Goal: Information Seeking & Learning: Learn about a topic

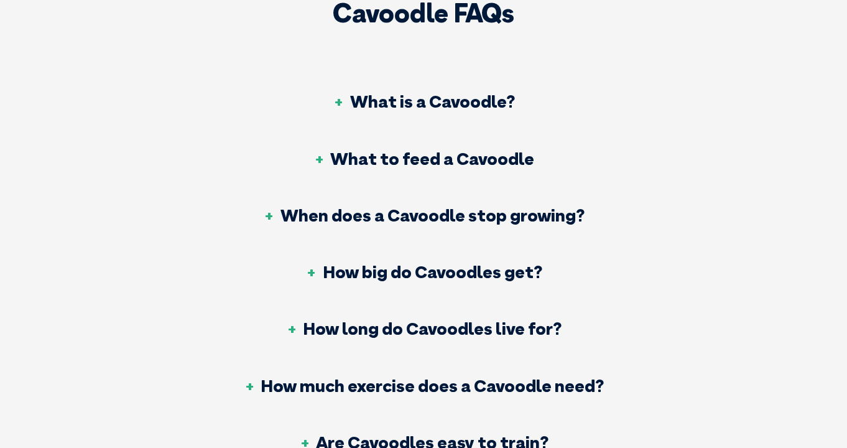
scroll to position [4572, 0]
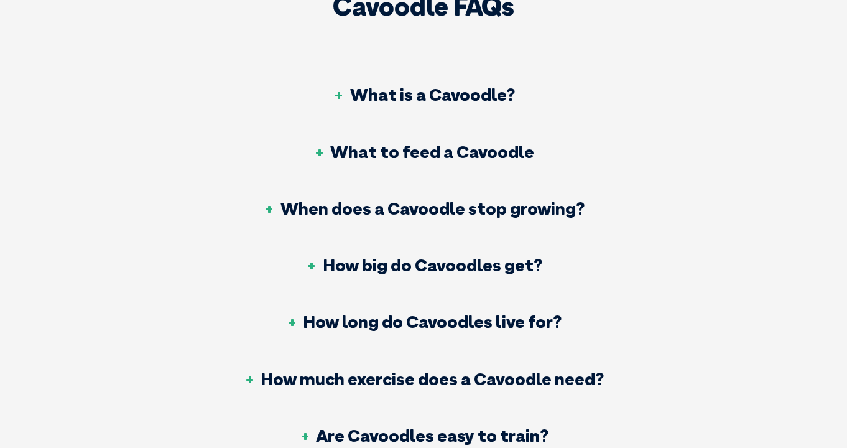
click at [326, 143] on h3 "What to feed a Cavoodle" at bounding box center [423, 151] width 221 height 17
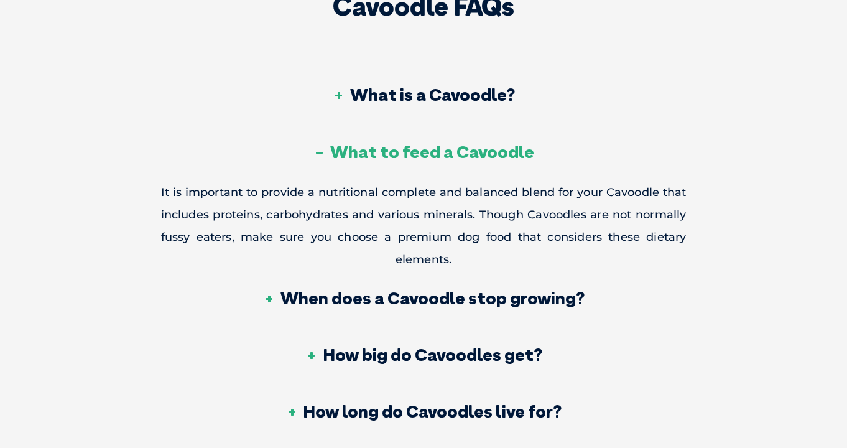
click at [323, 143] on h3 "What to feed a Cavoodle" at bounding box center [423, 151] width 221 height 17
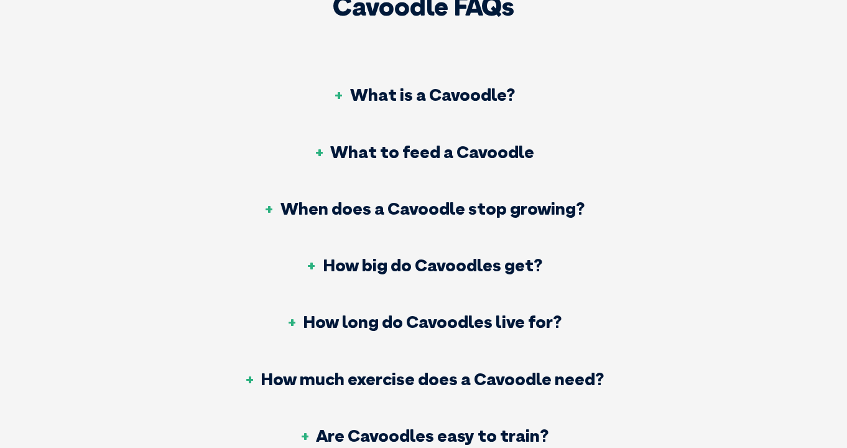
click at [335, 86] on h3 "What is a Cavoodle?" at bounding box center [424, 94] width 182 height 17
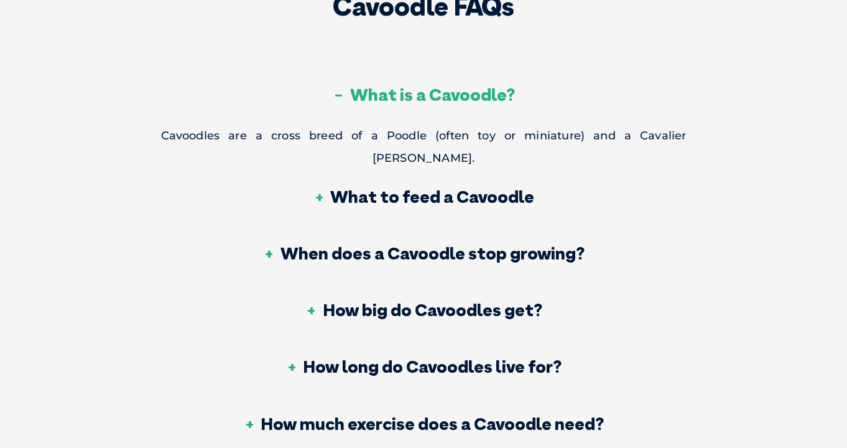
click at [336, 86] on h3 "What is a Cavoodle?" at bounding box center [424, 94] width 182 height 17
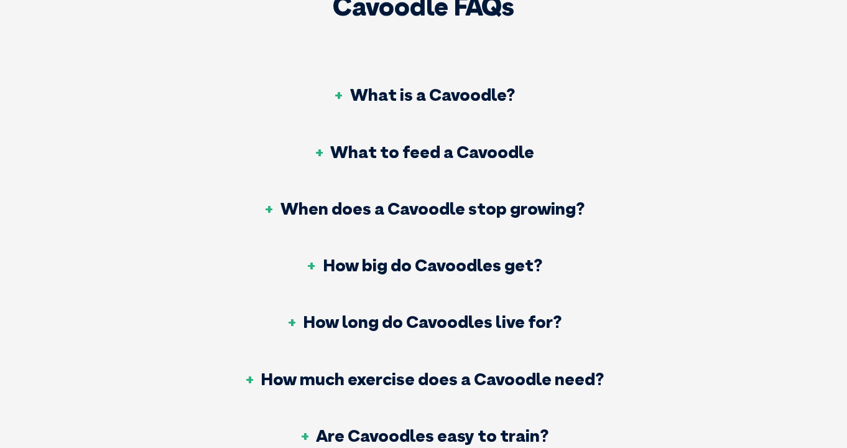
click at [275, 200] on h3 "When does a Cavoodle stop growing?" at bounding box center [424, 208] width 322 height 17
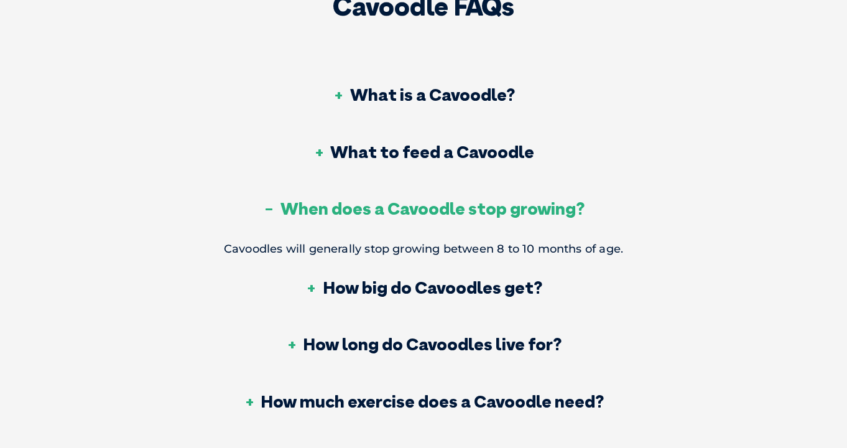
click at [270, 200] on h3 "When does a Cavoodle stop growing?" at bounding box center [424, 208] width 322 height 17
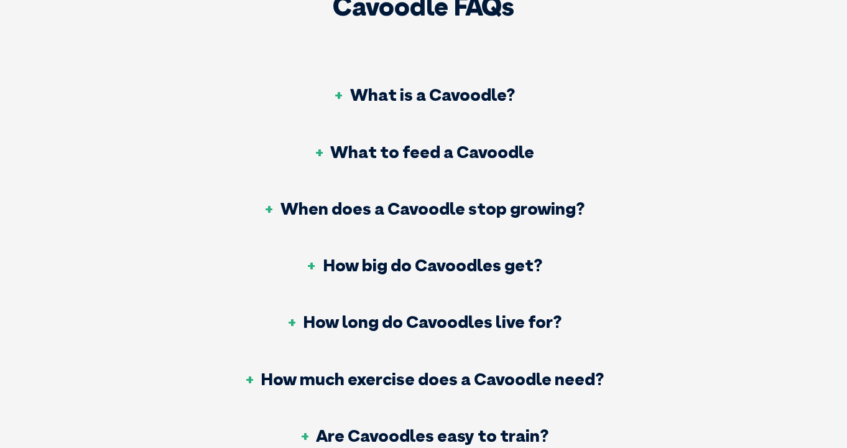
click at [307, 256] on h3 "How big do Cavoodles get?" at bounding box center [423, 264] width 237 height 17
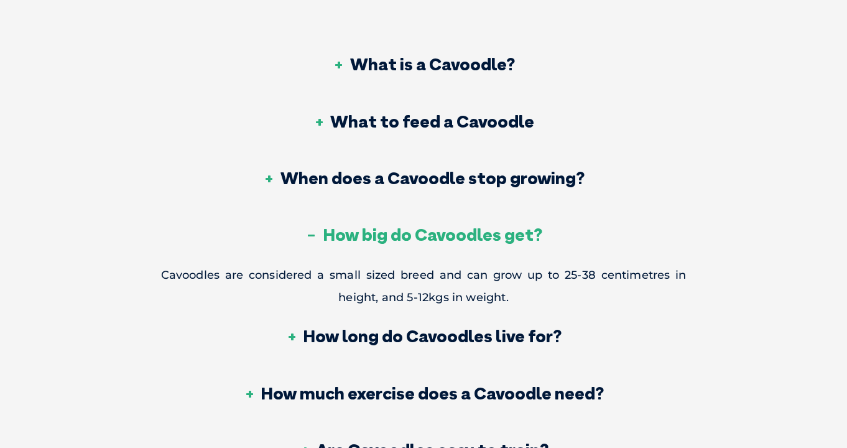
scroll to position [4611, 0]
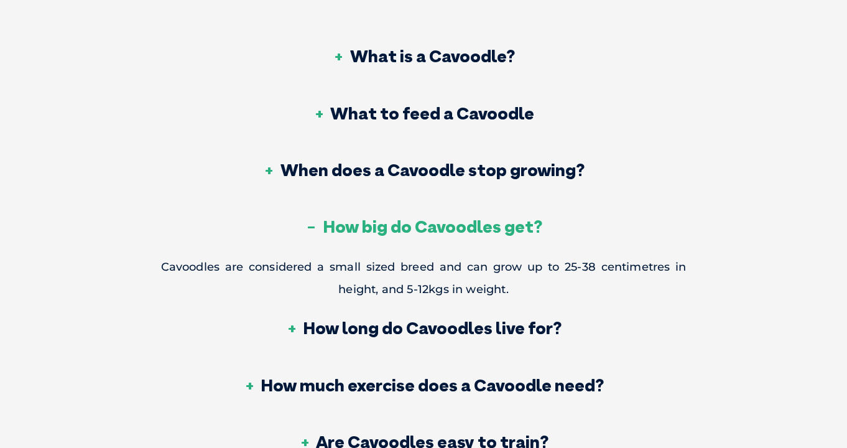
click at [297, 319] on h3 "How long do Cavoodles live for?" at bounding box center [423, 327] width 276 height 17
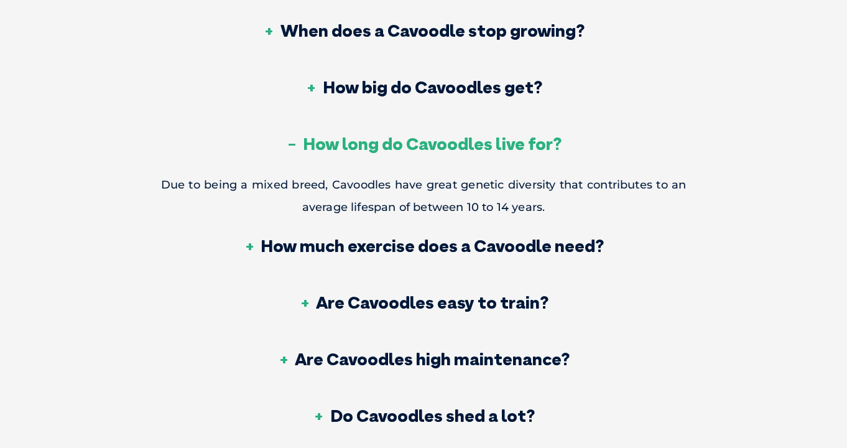
scroll to position [4762, 0]
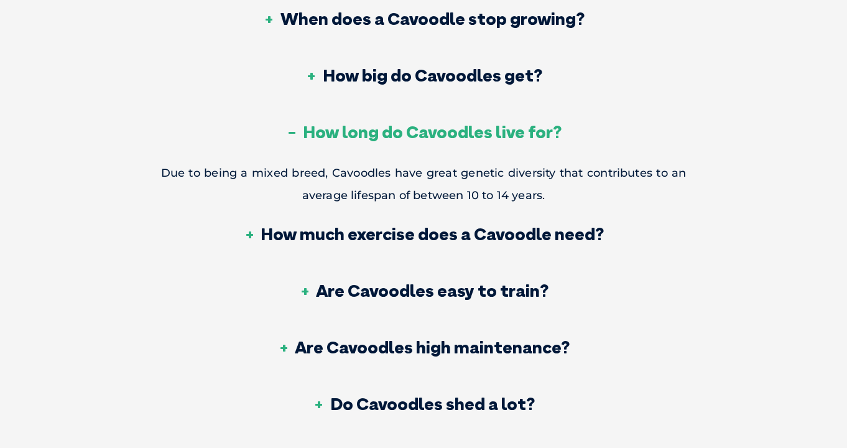
click at [251, 225] on h3 "How much exercise does a Cavoodle need?" at bounding box center [423, 233] width 361 height 17
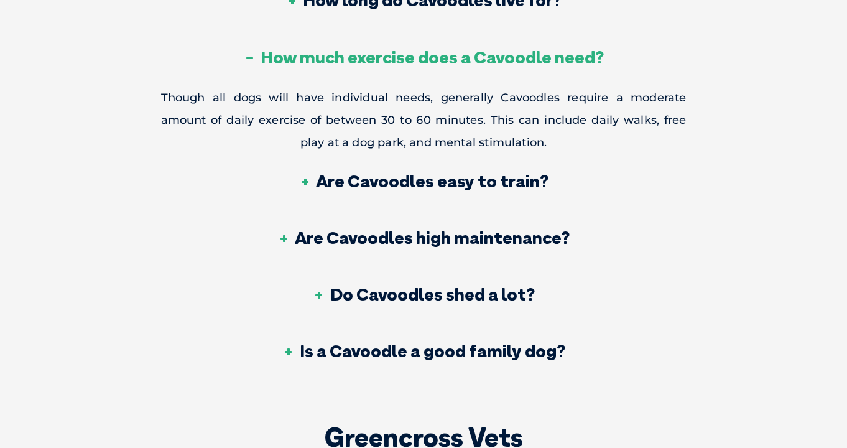
scroll to position [4895, 0]
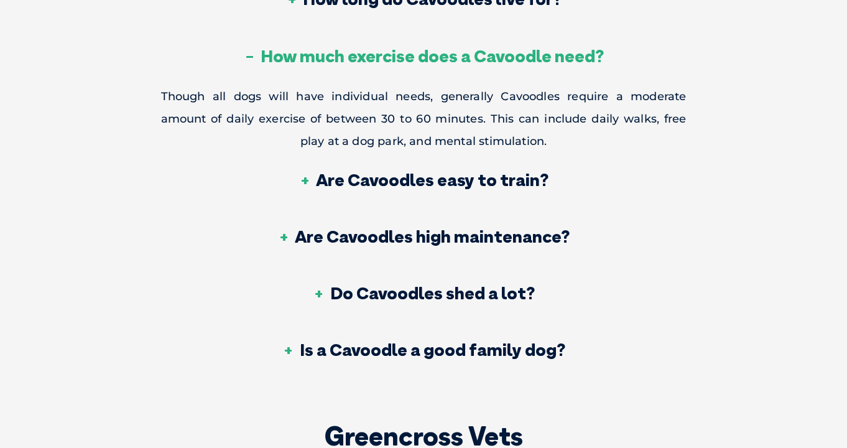
click at [305, 171] on h3 "Are Cavoodles easy to train?" at bounding box center [424, 179] width 250 height 17
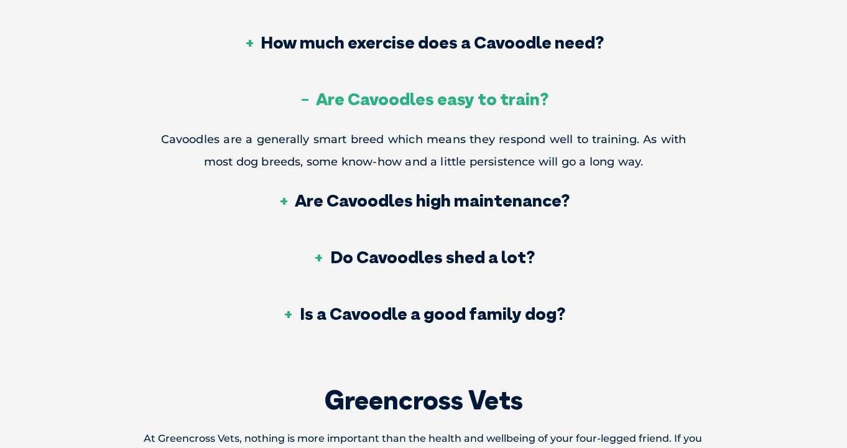
scroll to position [4912, 0]
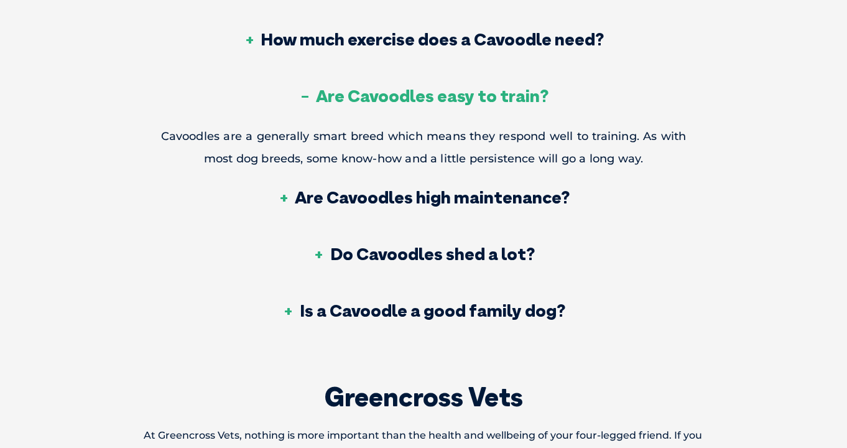
click at [299, 188] on h3 "Are Cavoodles high maintenance?" at bounding box center [423, 196] width 292 height 17
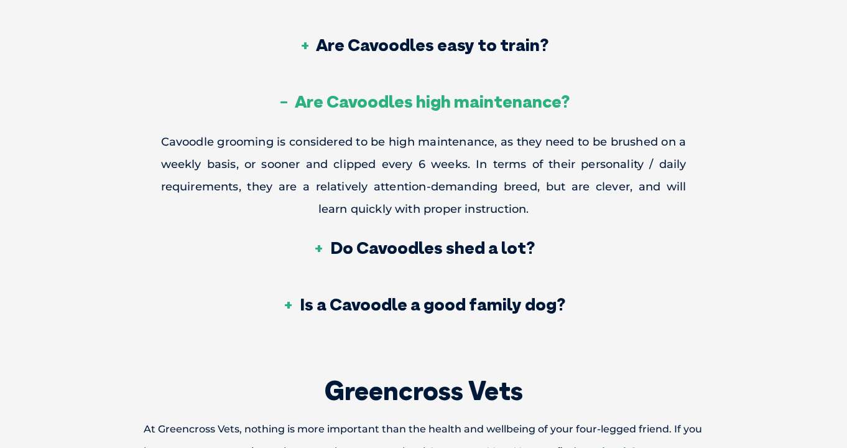
scroll to position [4985, 0]
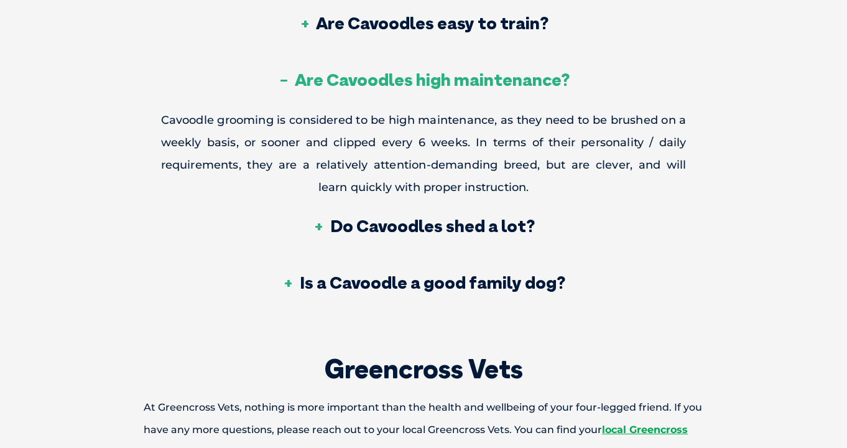
click at [326, 217] on h3 "Do Cavoodles shed a lot?" at bounding box center [424, 225] width 222 height 17
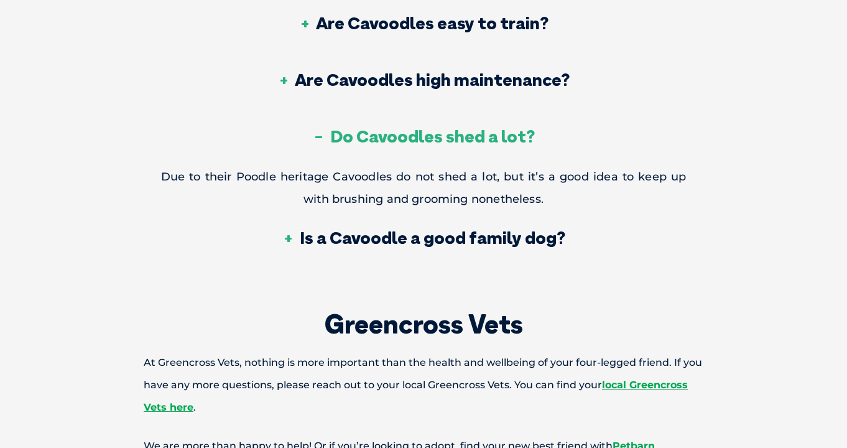
click at [290, 229] on h3 "Is a Cavoodle a good family dog?" at bounding box center [423, 237] width 283 height 17
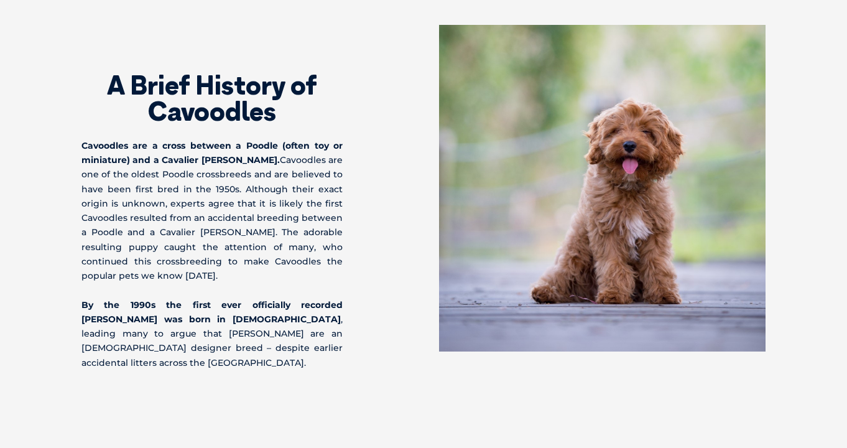
scroll to position [794, 0]
